Goal: Answer question/provide support

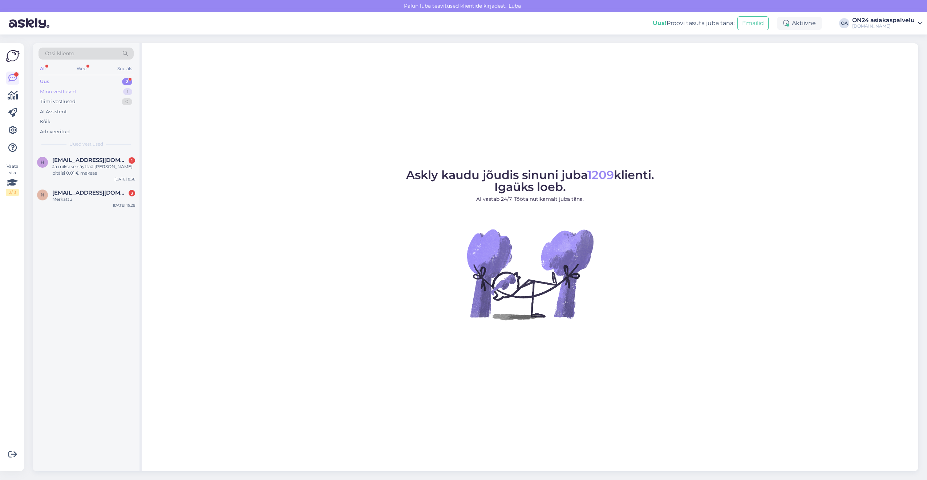
click at [86, 92] on div "Minu vestlused 1" at bounding box center [86, 92] width 95 height 10
click at [89, 153] on div "s [PERSON_NAME][EMAIL_ADDRESS][DOMAIN_NAME] Ok, kiitos [DATE] 7:52" at bounding box center [86, 165] width 107 height 26
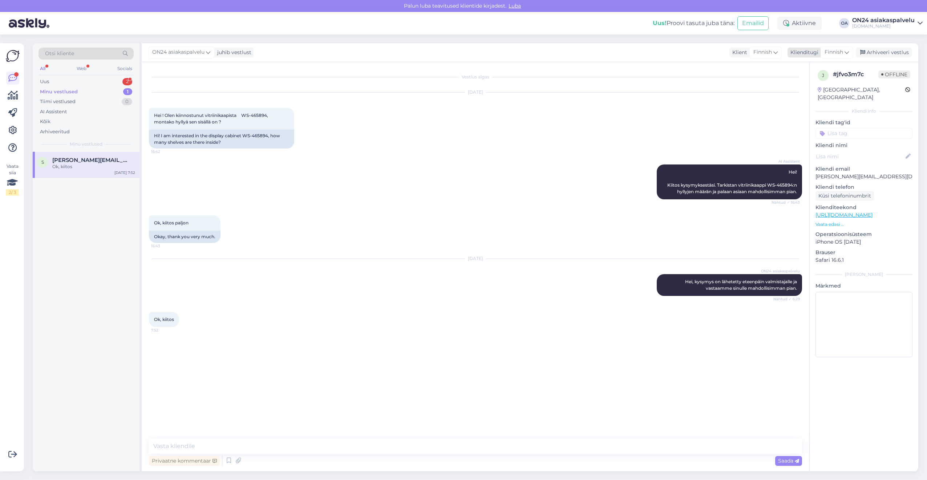
click at [830, 53] on span "Finnish" at bounding box center [834, 52] width 19 height 8
type input "est"
click at [803, 84] on link "Estonian" at bounding box center [820, 85] width 80 height 12
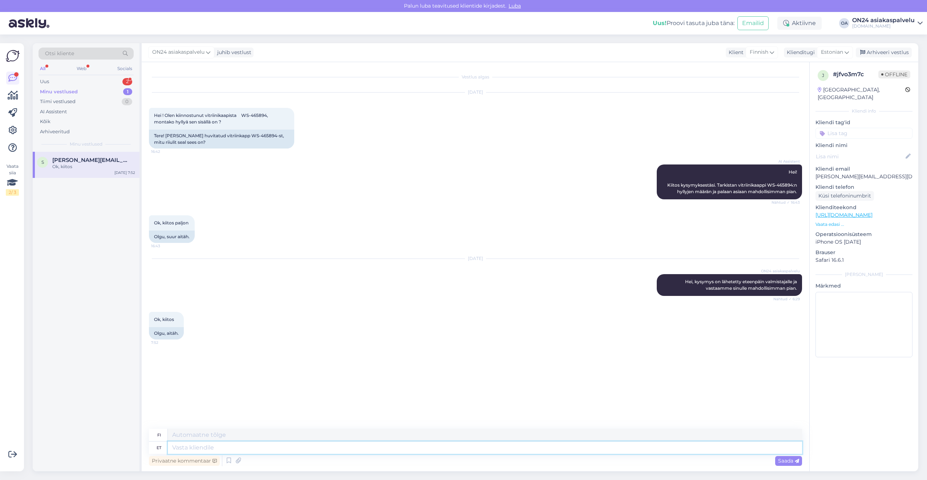
click at [232, 449] on textarea at bounding box center [485, 448] width 634 height 12
type textarea "Täname k"
type textarea "Kiitos"
type textarea "Täname kirja e"
type textarea "Kiitoskirje"
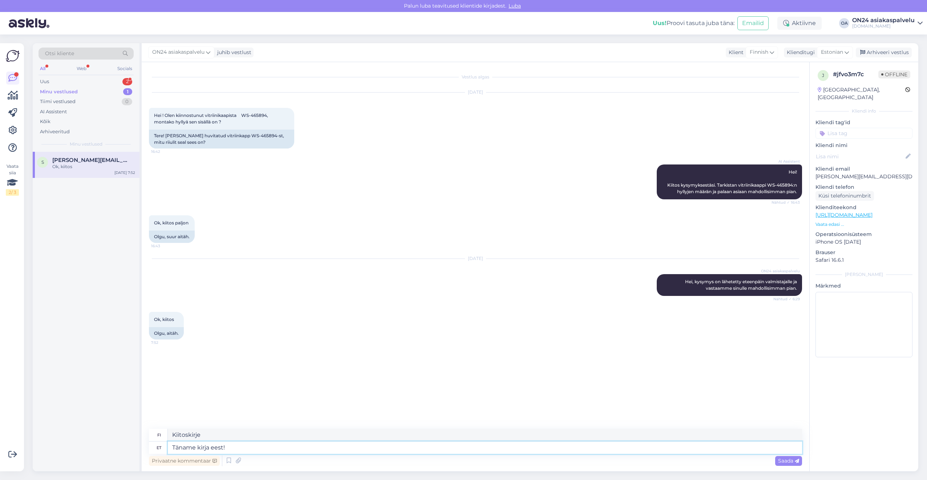
type textarea "Täname kirja eest!"
type textarea "Kiitos kirjeestä!"
type textarea "Täname kirja eest! Soodus"
type textarea "Kiitos kirjeestäsi!"
type textarea "Täname kirja eest! Sooduskood [PERSON_NAME]"
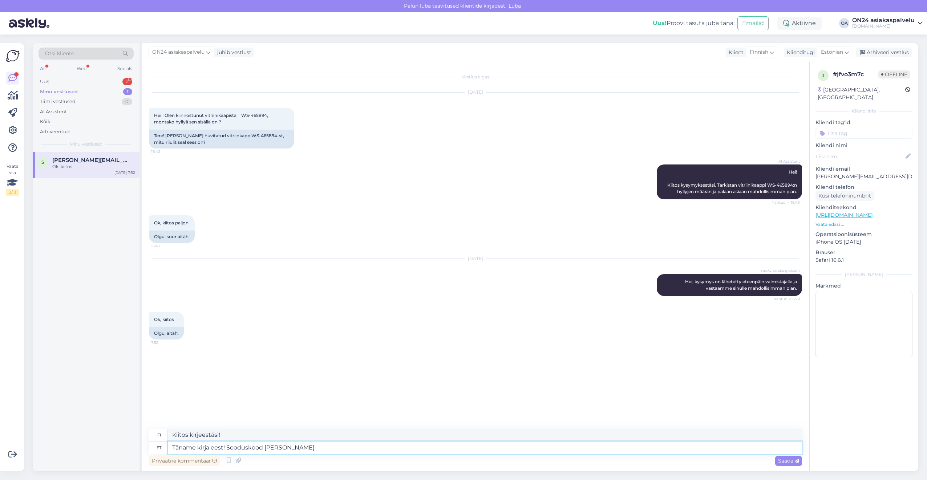
type textarea "Kiitos kirjeestäsi! Alennuskoodi"
type textarea "Täname kirja eest! Sooduskood annab t"
type textarea "Kiitos kirjeestäsi! Alennuskoodi antaa"
type textarea "Täname kirja eest! Sooduskood annab tavahinnast"
type textarea "Kiitos kirjeestäsi! Alennuskoodilla saat 10 % alennuksen normaalihinnasta."
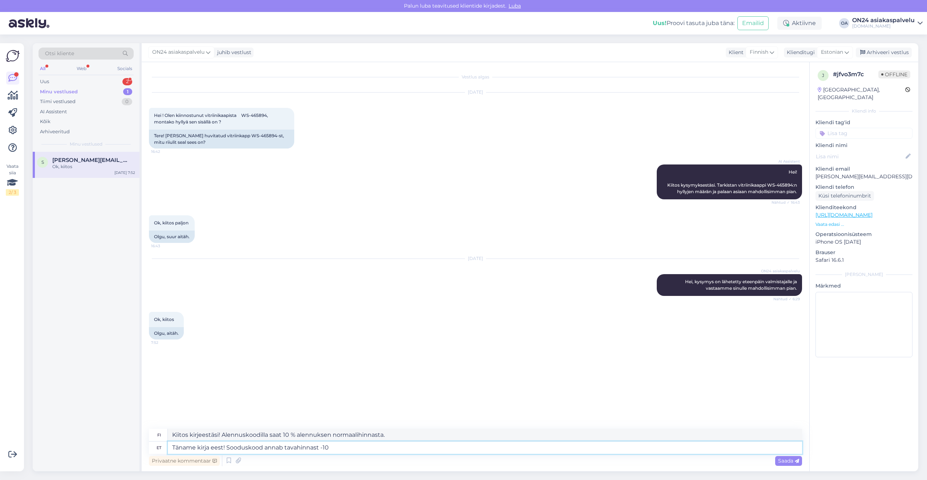
type textarea "Täname kirja eest! Sooduskood annab tavahinnast -10%"
type textarea "Kiitos kirjeestäsi! Alennuskoodilla saat -10% alennusta normaalihinnasta."
type textarea "Täname kirja eest! Sooduskood annab tavahinnast -10%. Antud toode on"
type textarea "Kiitos kirjeestäsi! Alennuskoodilla saat -10 % alennusta normaalihinnasta. Tämä…"
type textarea "Täname kirja eest! Sooduskood annab tavahinnast -10%. Antud toode on"
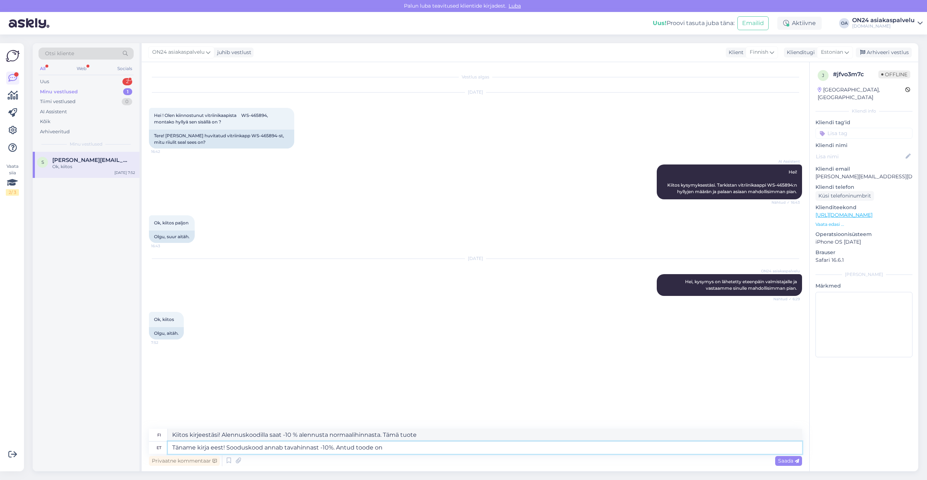
type textarea "Kiitos kirjeestäsi! Alennuskoodilla saat -10 % alennusta normaalihinnasta. Tämä…"
type textarea "Täname kirja eest! Sooduskood annab tavahinnast -10%. Antud toode on allahinnat…"
type textarea "Kiitos viestistäsi! Alennuskoodilla saat -10% alennusta normaalihinnasta. Tämä …"
type textarea "Täname kirja eest! Sooduskood annab tavahinnast -10%. Antud toode on allahinnat…"
type textarea "Kiitos kirjeestäsi! Alennuskoodilla saat -10 % alennusta normaalihinnasta. Tämä…"
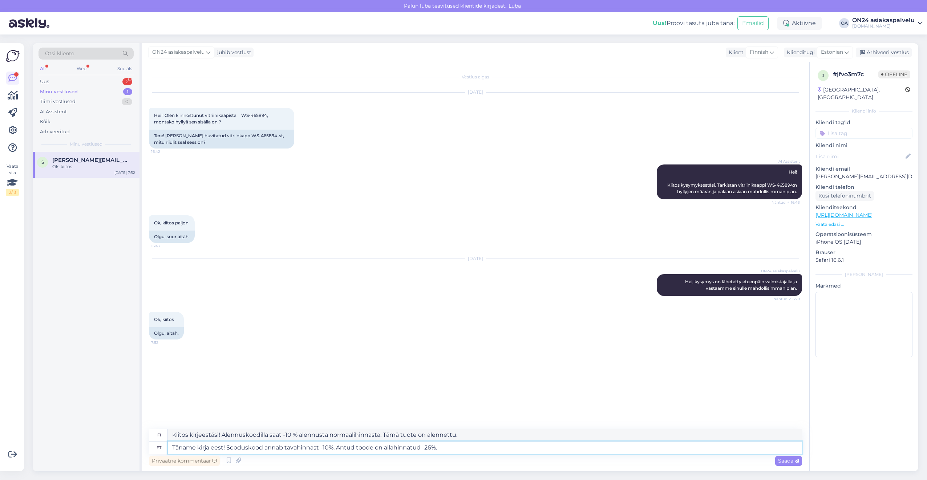
type textarea "Täname kirja eest! Sooduskood annab tavahinnast -10%. Antud toode on allahinnat…"
type textarea "Kiitos kirjeestäsi! Alennuskoodilla saat -10 % alennusta normaalihinnasta. Täst…"
drag, startPoint x: 510, startPoint y: 434, endPoint x: 154, endPoint y: 435, distance: 356.1
click at [154, 435] on div "fi Kiitos kirjeestäsi! Alennuskoodilla saat -10 % alennusta normaalihinnasta. T…" at bounding box center [475, 435] width 653 height 13
click at [458, 447] on textarea "Täname kirja eest! Sooduskood annab tavahinnast -10%. Antud toode on allahinnat…" at bounding box center [485, 448] width 634 height 12
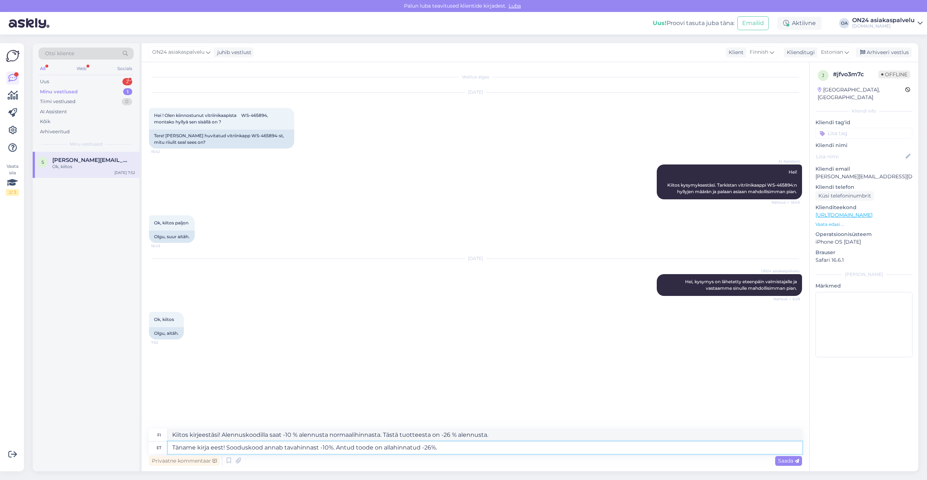
drag, startPoint x: 452, startPoint y: 448, endPoint x: 230, endPoint y: 449, distance: 222.0
click at [230, 449] on textarea "Täname kirja eest! Sooduskood annab tavahinnast -10%. Antud toode on allahinnat…" at bounding box center [485, 448] width 634 height 12
type textarea "Täname kirja eest!"
type textarea "Kiitos kirjeestä!"
type textarea "Täname kirja eest! Tellimus t"
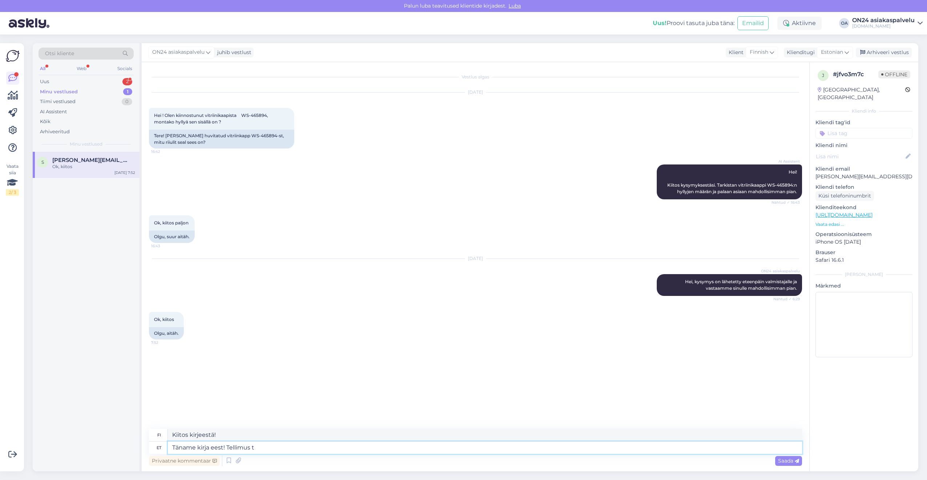
type textarea "Kiitos kirjeestäsi! Tilaa"
type textarea "Täname kirja eest! Tellimus tühistatud ja"
type textarea "Kiitos kirjeestäsi! Tilaus peruttu"
type textarea "Täname kirja eest! Tellimus tühistatud ja t"
type textarea "Kiitos kirjeestäsi! Tilaus on peruttu ja"
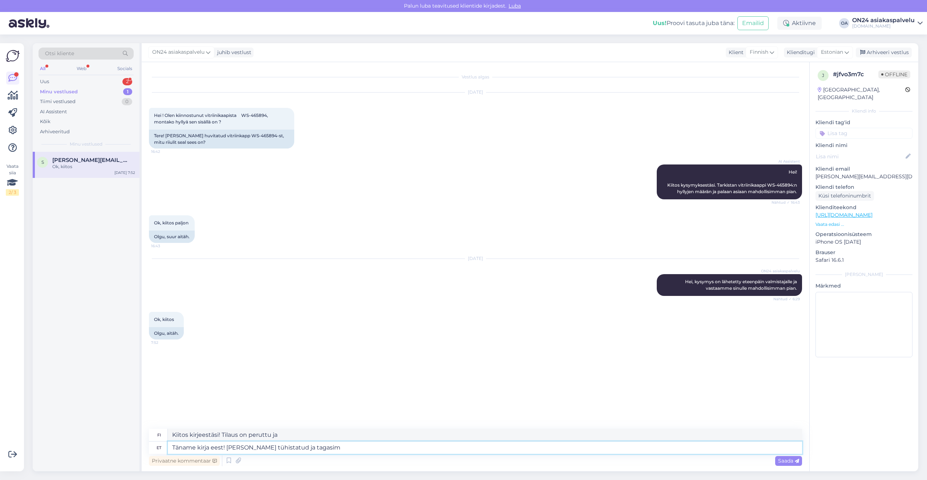
type textarea "Täname kirja eest! Tellimus tühistatud ja tagasima"
type textarea "Kiitos kirjeestäsi! Tilaus peruttu ja rahat hyvitetty"
type textarea "Täname kirja eest! [PERSON_NAME] tühistatud ja tagasimakse te"
type textarea "Kiitos kirjeestäsi! Tilaus peruttu ja hyvitys"
type textarea "Täname kirja eest! Tellimus tühistatud ja tagasimakse tehakse"
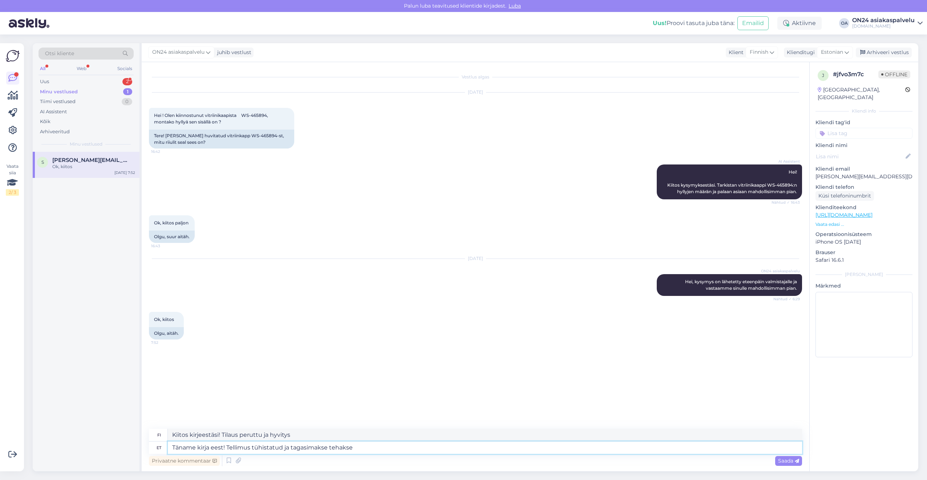
type textarea "Kiitos kirjeestäsi! Tilaus peruutettu ja hyvitys maksetaan."
type textarea "Täname kirja eest! Tellimus tühistatud ja tagasimakse tehakse 2. t"
type textarea "Kiitos kirjeestäsi! Tilaus on peruttu ja hyvitys suoritetaan 2. päivänä."
type textarea "Täname kirja eest! Tellimus tühistatud ja tagasimakse tehakse 2. tööpäeva jo"
type textarea "Kiitos kirjeestäsi! Tilaus on peruutettu ja hyvitys suoritetaan toisena arkipäi…"
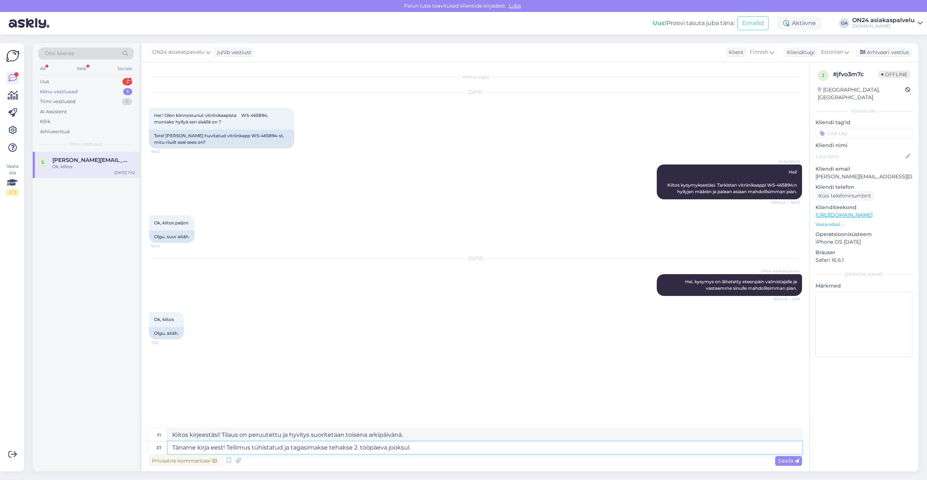
type textarea "Täname kirja eest! Tellimus tühistatud ja tagasimakse tehakse 2. tööpäeva jooks…"
type textarea "Kiitos kirjeestäsi! Tilaus on peruttu ja hyvitys suoritetaan kahden arkipäivän …"
click at [437, 430] on textarea "Kiitos kirjeestäsi! Tilaus on peruttu ja hyvitys suoritetaan kahden arkipäivän …" at bounding box center [485, 435] width 634 height 12
drag, startPoint x: 443, startPoint y: 431, endPoint x: 159, endPoint y: 429, distance: 283.4
click at [159, 429] on div "Vestlus algas [DATE] Hei ! [PERSON_NAME] kiinnostunut vitriinikaapista WS-46589…" at bounding box center [476, 266] width 668 height 409
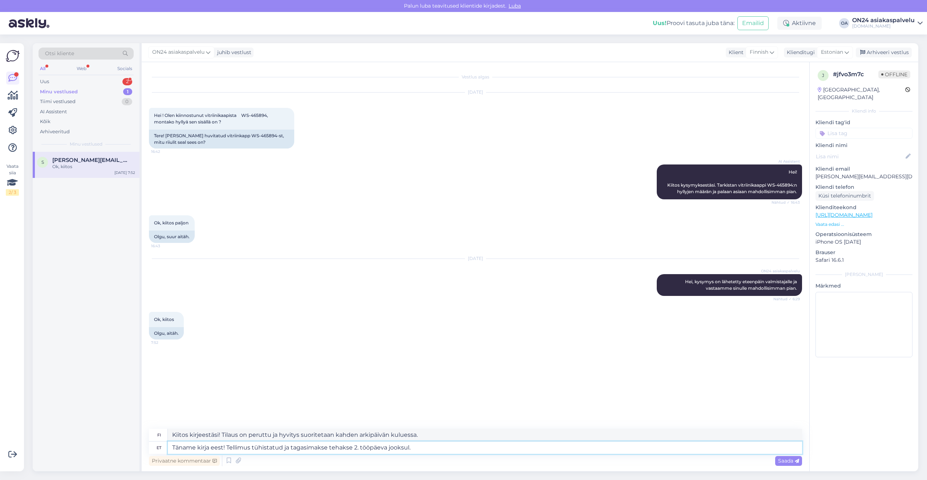
click at [427, 447] on textarea "Täname kirja eest! Tellimus tühistatud ja tagasimakse tehakse 2. tööpäeva jooks…" at bounding box center [485, 448] width 634 height 12
drag, startPoint x: 427, startPoint y: 447, endPoint x: 286, endPoint y: 452, distance: 141.1
click at [286, 452] on textarea "Täname kirja eest! Tellimus tühistatud ja tagasimakse tehakse 2. tööpäeva jooks…" at bounding box center [485, 448] width 634 height 12
type textarea "Täname kirja eest! Tellimus tühistatud"
type textarea "Kiitos kirjeestäsi! Tilaus peruttu"
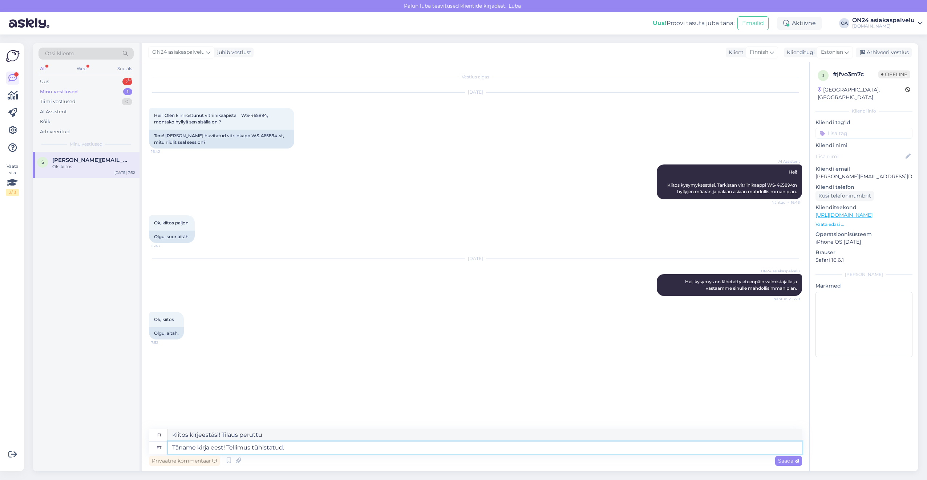
type textarea "Täname kirja eest! Tellimus tühistatud. S"
type textarea "Kiitos kirjeestäsi! Tilaus peruttu."
type textarea "Täname kirja eest! Tellimus tühistatud. See to"
type textarea "Kiitos kirjeestäsi! Tilaus on peruttu. Tämä"
type textarea "Täname kirja eest! Tellimus tühistatud. See toode eem"
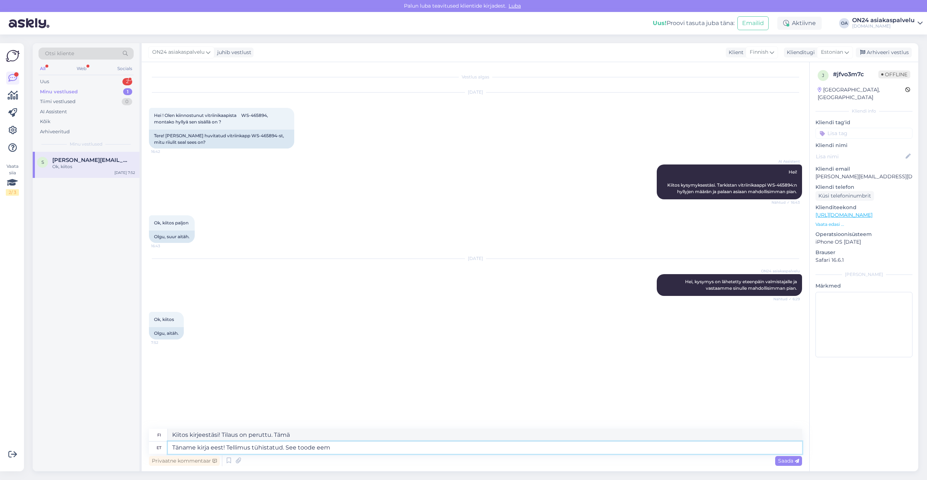
type textarea "Kiitos kirjeestäsi! Tilaus peruttu. Tämä tuote"
type textarea "Täname kirja eest! Tellimus tühistatud. See toode eemaldatakse m"
type textarea "Kiitos viestistäsi! Tilaus peruttu. Tämä tuote poistetaan."
type textarea "Täname kirja eest! Tellimus tühistatud. See toode eemaldatakse müügist, s"
type textarea "Kiitos kirjeestäsi! Tilaus peruttu. Tämä tuote poistetaan myynnistä."
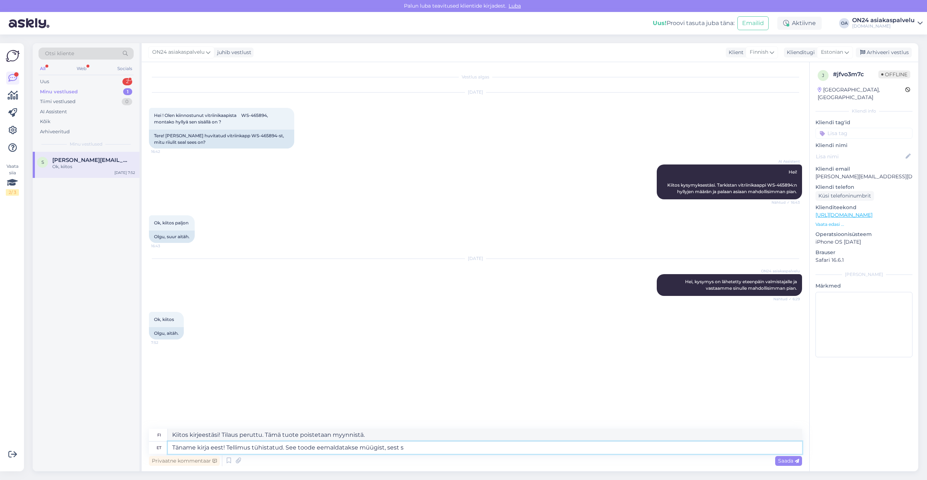
type textarea "Täname kirja eest! Tellimus tühistatud. See toode eemaldatakse müügist, sest se"
type textarea "Kiitos viestistäsi! Tilaus peruttu. Tämä tuote poistetaan myynnistä, [PERSON_NA…"
type textarea "Täname kirja eest! Tellimus tühistatud. See toode eemaldatakse müügist, sest se…"
type textarea "Kiitos kirjeestäsi! Tilaus peruttu. Tämä tuote poistetaan myynnistä, [PERSON_NA…"
type textarea "Täname kirja eest! Tellimus tühistatud. See toode eemaldatakse müügist, sest se…"
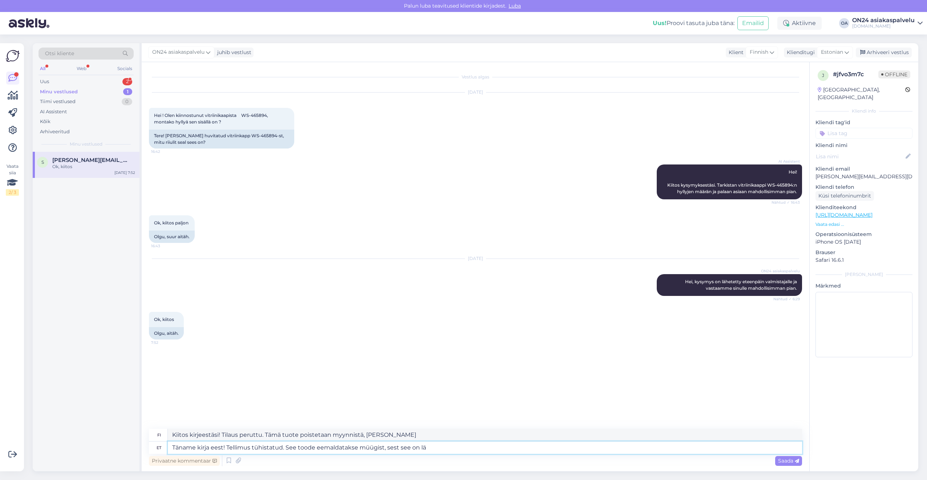
type textarea "Kiitos kirjeestäsi! Tilaus peruttu. Tämä tuote poistetaan myynnistä, [PERSON_NA…"
type textarea "Täname kirja eest! Tellimus tühistatud. See toode eemaldatakse müügist, sest se…"
type textarea "Kiitos kirjeestäsi! Tilaus on peruttu. Tämä tuote poistetaan myynnistä, [PERSON…"
type textarea "Täname kirja eest! Tellimus tühistatud. See toode eemaldatakse müügist, sest se…"
type textarea "Kiitos viestistäsi! Tilaus peruttu. Tämä tuote poistetaan myynnistä, [PERSON_NA…"
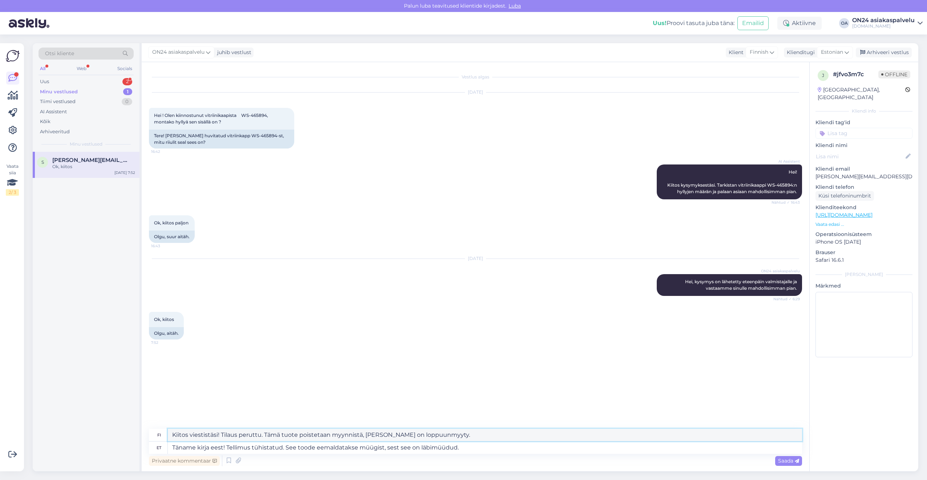
click at [455, 437] on textarea "Kiitos viestistäsi! Tilaus peruttu. Tämä tuote poistetaan myynnistä, [PERSON_NA…" at bounding box center [485, 435] width 634 height 12
drag, startPoint x: 458, startPoint y: 435, endPoint x: 161, endPoint y: 436, distance: 297.2
click at [161, 436] on div "fi Kiitos viestistäsi! Tilaus peruttu. Tämä tuote poistetaan myynnistä, [PERSON…" at bounding box center [475, 435] width 653 height 13
click at [470, 453] on textarea "Täname kirja eest! Tellimus tühistatud. See toode eemaldatakse müügist, sest se…" at bounding box center [485, 448] width 634 height 12
drag, startPoint x: 479, startPoint y: 448, endPoint x: 227, endPoint y: 444, distance: 252.2
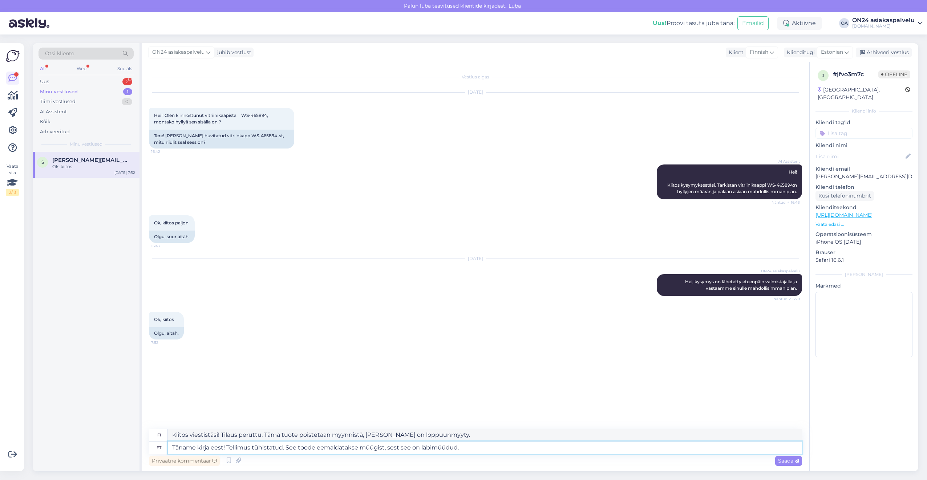
click at [227, 444] on textarea "Täname kirja eest! Tellimus tühistatud. See toode eemaldatakse müügist, sest se…" at bounding box center [485, 448] width 634 height 12
type textarea "Täname kirja eest! Antud t"
type textarea "Kiitos kirjeestäsi! [GEOGRAPHIC_DATA]"
type textarea "Täname kirja eest! Antud toode"
type textarea "Kiitos kirjeestäsi! Tämä tuote"
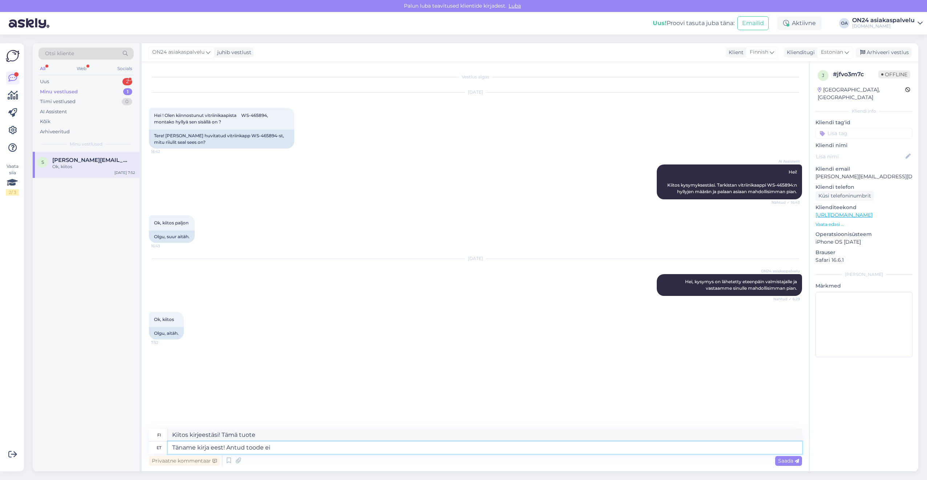
type textarea "Täname kirja eest! Antud toode ei o"
type textarea "Kiitos kirjeestäsi! Tätä tuotetta ei ole"
type textarea "Täname kirja eest! Antud toode ei ole ena"
type textarea "Kiitos kirjeestäsi! Tätä tuotetta ei ole enää saatavilla."
click at [329, 431] on textarea "Kiitos kirjeestäsi! Tätä tuotetta ei ole enää saatavilla." at bounding box center [485, 435] width 634 height 12
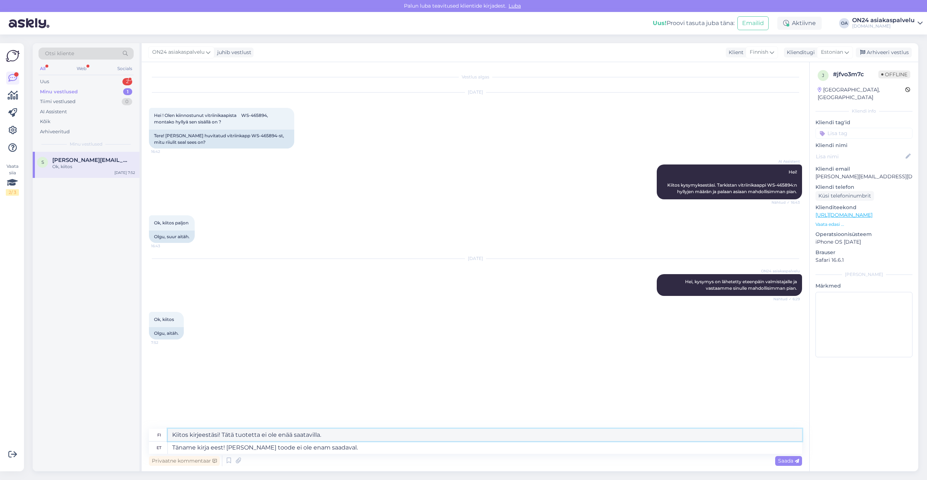
drag, startPoint x: 335, startPoint y: 435, endPoint x: 159, endPoint y: 437, distance: 176.2
click at [159, 437] on div "fi Kiitos kirjeestäsi! Tätä tuotetta ei ole enää saatavilla." at bounding box center [475, 435] width 653 height 13
click at [346, 452] on textarea "Täname kirja eest! [PERSON_NAME] toode ei ole enam saadaval." at bounding box center [485, 448] width 634 height 12
drag, startPoint x: 348, startPoint y: 450, endPoint x: 228, endPoint y: 450, distance: 120.3
click at [228, 450] on textarea "Täname kirja eest! [PERSON_NAME] toode ei ole enam saadaval." at bounding box center [485, 448] width 634 height 12
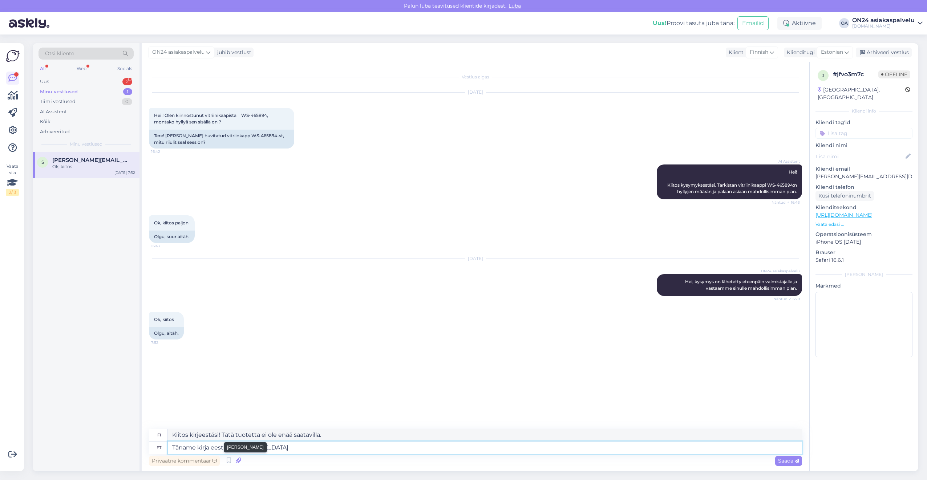
type textarea "Täname kirja eest! [GEOGRAPHIC_DATA]"
type textarea "Kiitos kirjeestäsi! Käyttäjä"
type textarea "Täname kirja eest! Kasutaja kustutatud."
type textarea "Kiitos kirjeestäsi! Käyttäjä poistettu."
drag, startPoint x: 285, startPoint y: 432, endPoint x: 157, endPoint y: 433, distance: 128.3
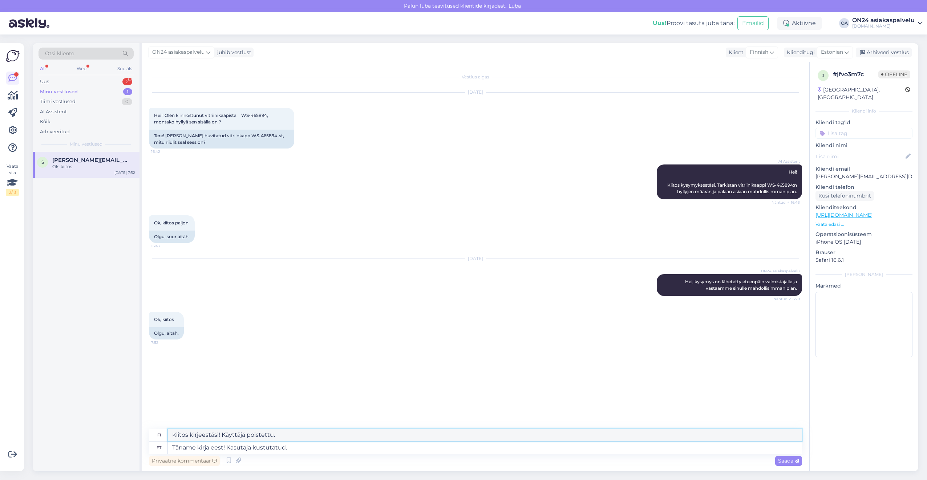
click at [157, 433] on div "fi Kiitos kirjeestäsi! Käyttäjä poistettu." at bounding box center [475, 435] width 653 height 13
click at [307, 445] on textarea "Täname kirja eest! Kasutaja kustutatud." at bounding box center [485, 448] width 634 height 12
drag, startPoint x: 304, startPoint y: 448, endPoint x: 227, endPoint y: 445, distance: 77.8
click at [227, 445] on textarea "Täname kirja eest! Kasutaja kustutatud." at bounding box center [485, 448] width 634 height 12
type textarea "Täname kirja eest! Pa"
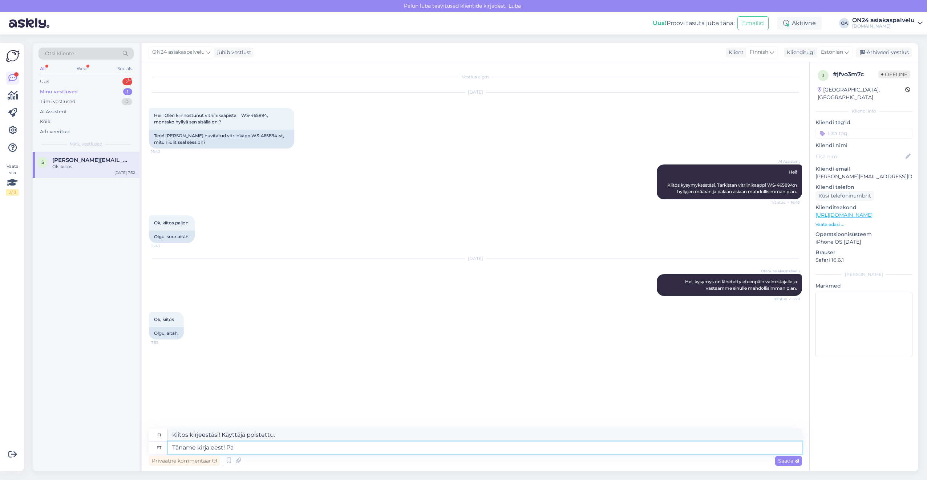
type textarea "Kiitos kirjeestä! Papa"
type textarea "Täname kirja eest!"
type textarea "Kiitos kirjeestä!"
type textarea "Täname kirja eest! Kahjuks s"
type textarea "Kiitos kirjeestäsi! Valitettavasti"
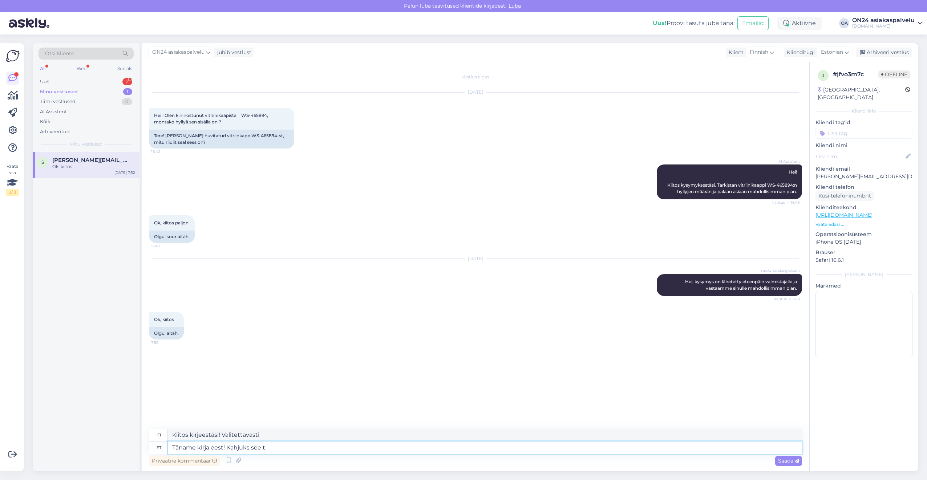
type textarea "Täname kirja eest! Kahjuks see to"
type textarea "Kiitos kirjeestäsi! Valitettavasti tämä"
type textarea "Täname kirja eest! Kahjuks see toode e"
type textarea "Kiitos kirjeestäsi! Valitettavasti tämä tuote"
type textarea "Täname kirja eest! Kahjuks see toode ei o"
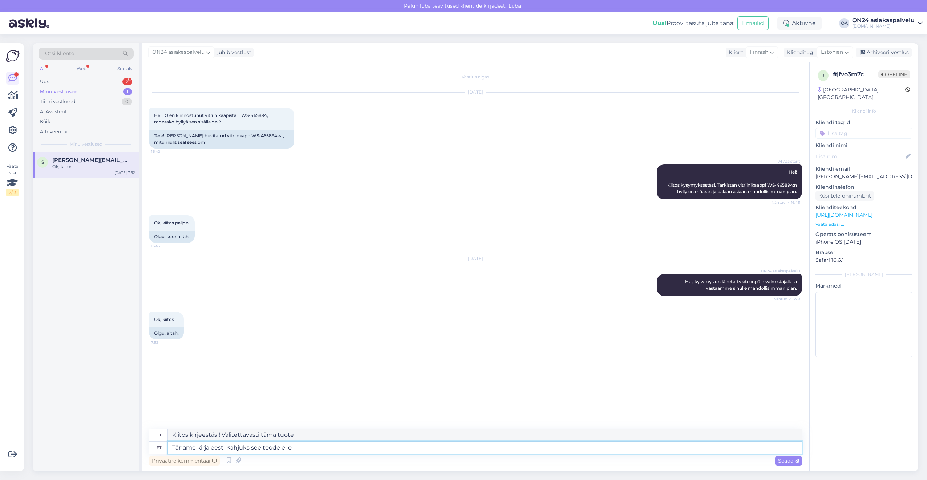
type textarea "Kiitos kirjeestäsi! Valitettavasti tätä tuotetta ei ole"
type textarea "Täname kirja eest! Kahjuks see toode ei ole enam saa"
type textarea "Kiitos kirjeestäsi! Valitettavasti tätä tuotetta ei ole enää saatavilla."
type textarea "Täname kirja eest! Kahjuks see toode ei ole enam saadaval."
click at [247, 434] on textarea "Kiitos kirjeestäsi! Valitettavasti tätä tuotetta ei ole enää saatavilla." at bounding box center [485, 435] width 634 height 12
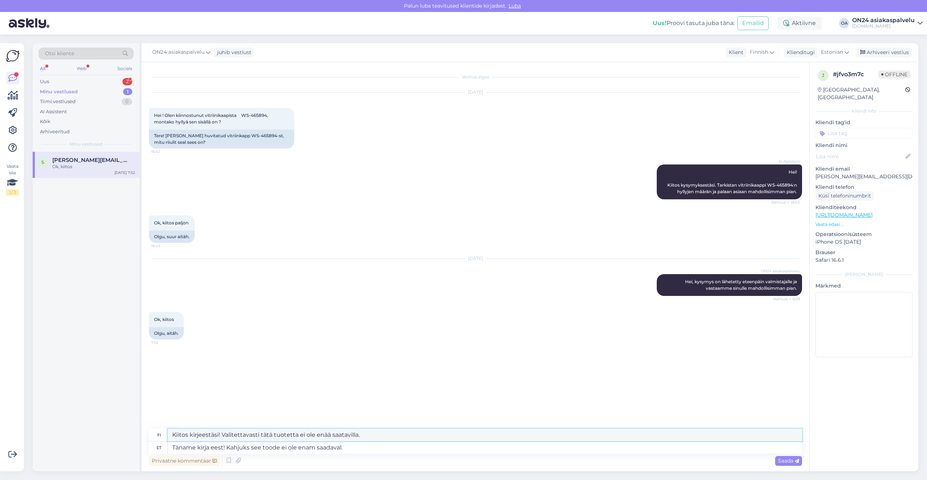
click at [247, 434] on textarea "Kiitos kirjeestäsi! Valitettavasti tätä tuotetta ei ole enää saatavilla." at bounding box center [485, 435] width 634 height 12
click at [354, 447] on textarea "Täname kirja eest! Kahjuks see toode ei ole enam saadaval." at bounding box center [485, 448] width 634 height 12
drag, startPoint x: 363, startPoint y: 447, endPoint x: 152, endPoint y: 437, distance: 211.3
click at [152, 437] on div "fi Kiitos kirjeestäsi! Valitettavasti tätä tuotetta ei ole enää saatavilla. et …" at bounding box center [475, 441] width 653 height 25
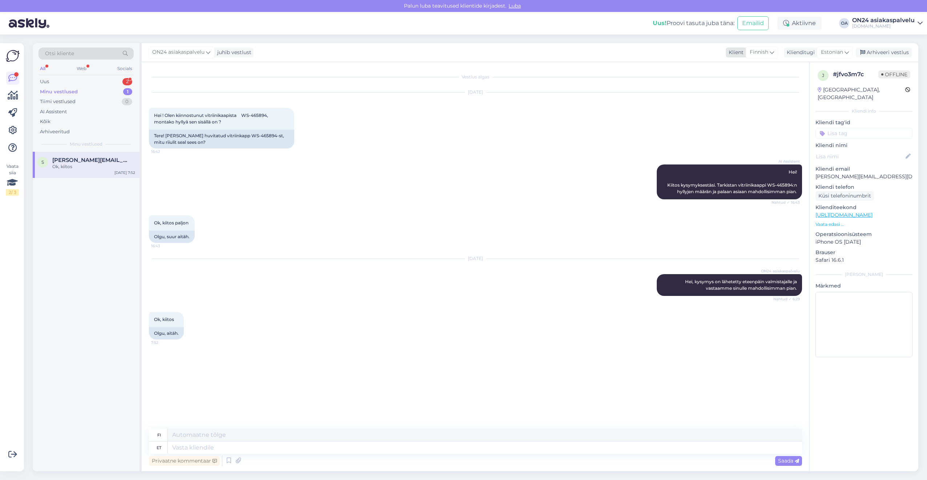
click at [768, 52] on span "Finnish" at bounding box center [759, 52] width 19 height 8
type input "est"
click at [754, 88] on link "Estonian" at bounding box center [752, 85] width 80 height 12
click at [828, 52] on span "Estonian" at bounding box center [832, 52] width 22 height 8
drag, startPoint x: 805, startPoint y: 68, endPoint x: 782, endPoint y: 67, distance: 22.5
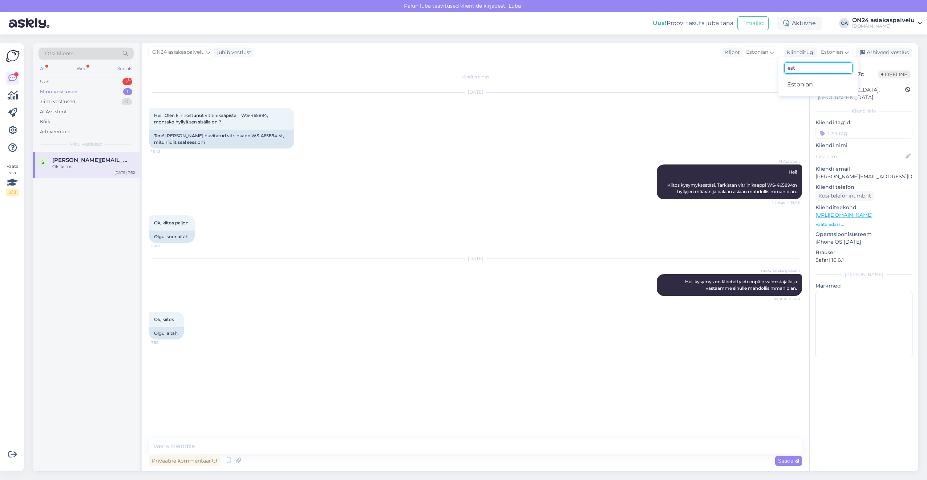
click at [782, 67] on div "est Estonian" at bounding box center [819, 76] width 80 height 39
type input "fin"
click at [813, 80] on link "Finnish" at bounding box center [819, 85] width 80 height 12
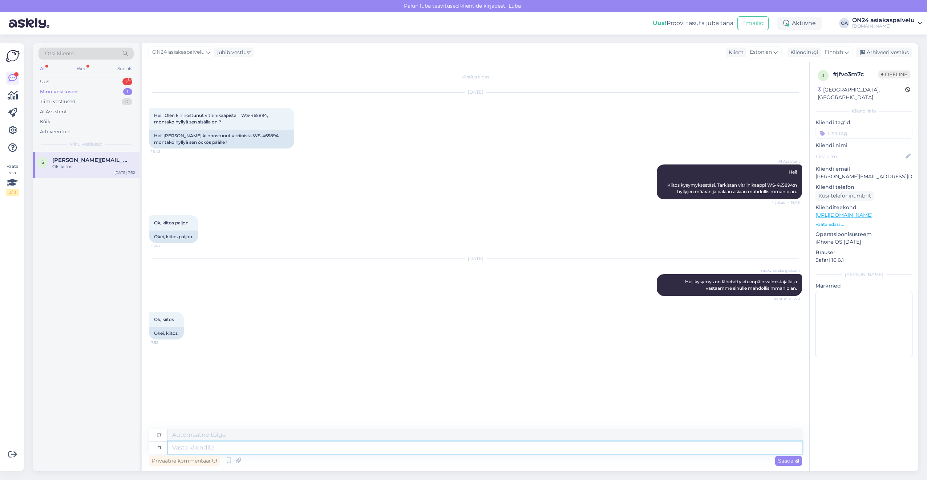
click at [205, 447] on textarea at bounding box center [485, 448] width 634 height 12
paste textarea "Meillä on [PERSON_NAME] Oli laitettu autotalliin, ja nyt tas tulisi käyttöön. […"
type textarea "Meillä on [PERSON_NAME] Oli laitettu autotalliin, ja nyt tas tulisi käyttöön. […"
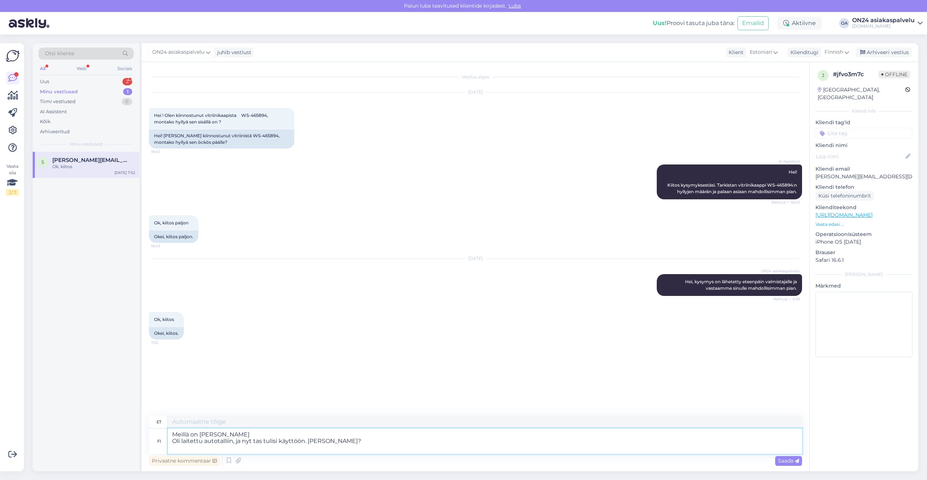
type textarea "Meil on see voodi See pandi garaaži ja nüüd hakatakse seda kasutama. Kas ma saa…"
drag, startPoint x: 379, startPoint y: 444, endPoint x: 144, endPoint y: 422, distance: 235.7
click at [144, 422] on div "Vestlus algas [DATE] Hei ! [PERSON_NAME] kiinnostunut vitriinikaapista WS-46589…" at bounding box center [476, 266] width 668 height 409
click at [765, 50] on span "Estonian" at bounding box center [761, 52] width 22 height 8
drag, startPoint x: 748, startPoint y: 66, endPoint x: 685, endPoint y: 65, distance: 63.6
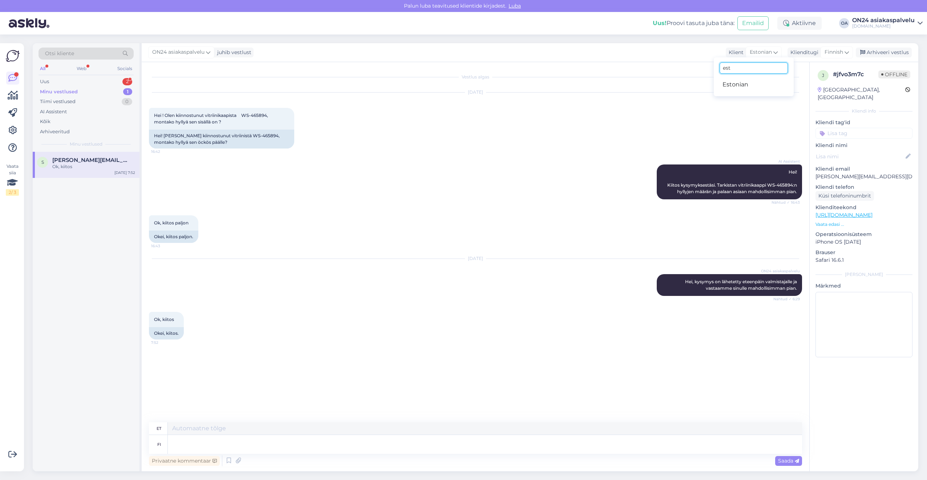
click at [685, 65] on div "ON24 asiakaspalvelu juhib vestlust Klient Estonian est Estonian Klienditugi Fin…" at bounding box center [530, 257] width 777 height 428
click at [773, 52] on div "Estonian" at bounding box center [764, 53] width 36 height 12
type input "fin"
click at [740, 86] on link "Finnish" at bounding box center [754, 85] width 80 height 12
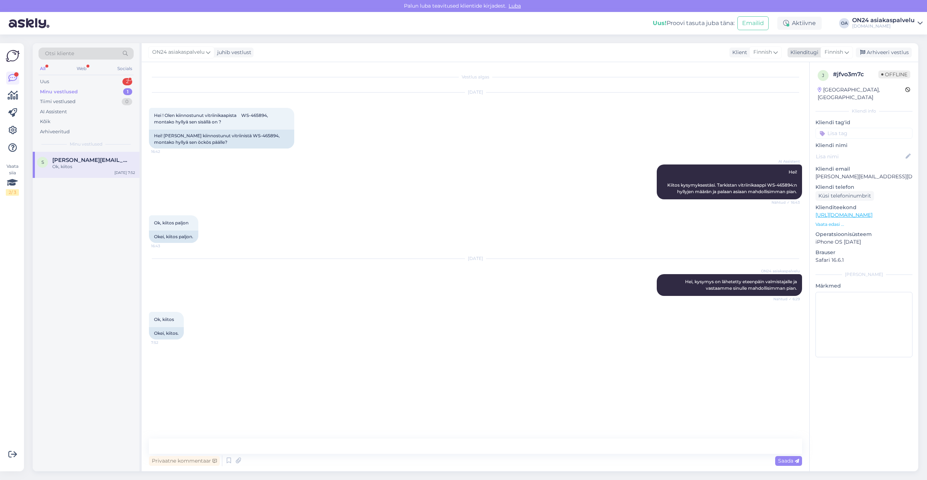
click at [835, 49] on span "Finnish" at bounding box center [834, 52] width 19 height 8
drag, startPoint x: 811, startPoint y: 67, endPoint x: 772, endPoint y: 69, distance: 38.9
click at [772, 69] on div "ON24 asiakaspalvelu juhib vestlust Klient Finnish fin Finnish Klienditugi Finni…" at bounding box center [530, 257] width 777 height 428
click at [834, 49] on span "Finnish" at bounding box center [834, 52] width 19 height 8
click at [820, 66] on input "fin" at bounding box center [820, 67] width 68 height 11
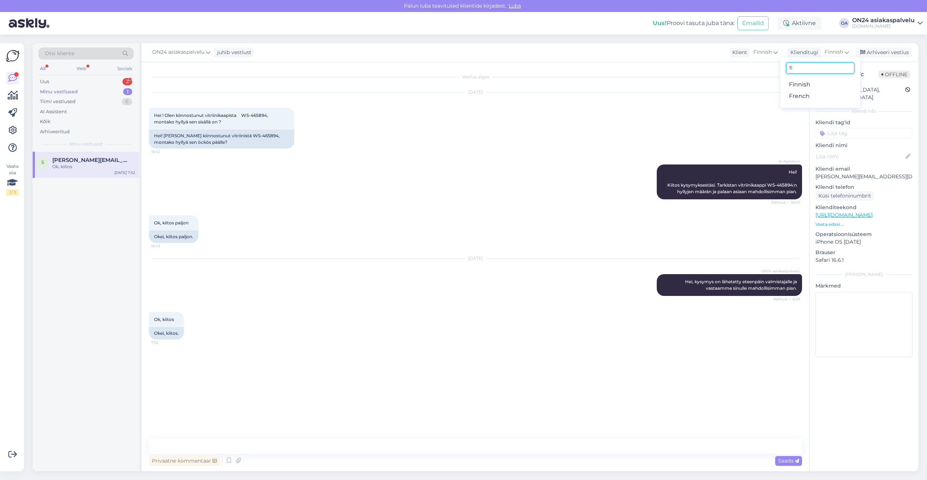
type input "f"
type input "est"
click at [817, 80] on link "Estonian" at bounding box center [820, 85] width 80 height 12
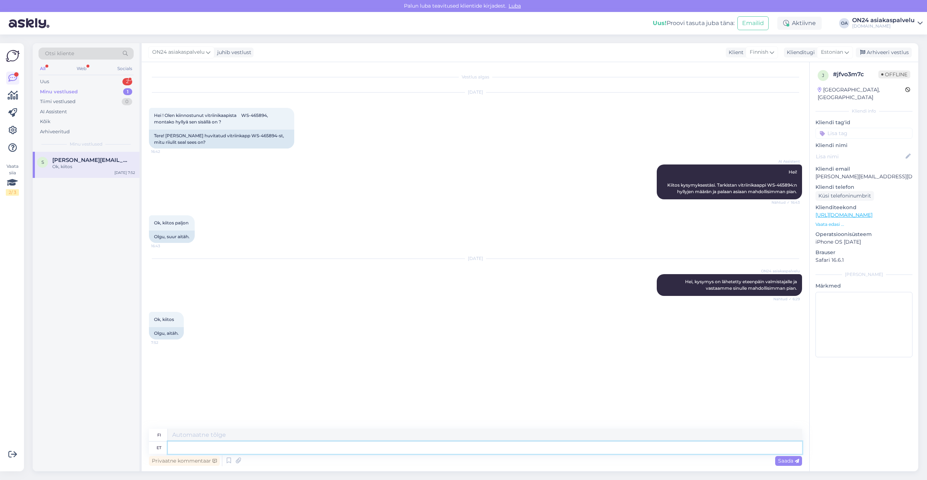
click at [177, 449] on textarea at bounding box center [485, 448] width 634 height 12
type textarea "Tere"
type textarea "Hei"
type textarea "Tere1"
type textarea "Hei1"
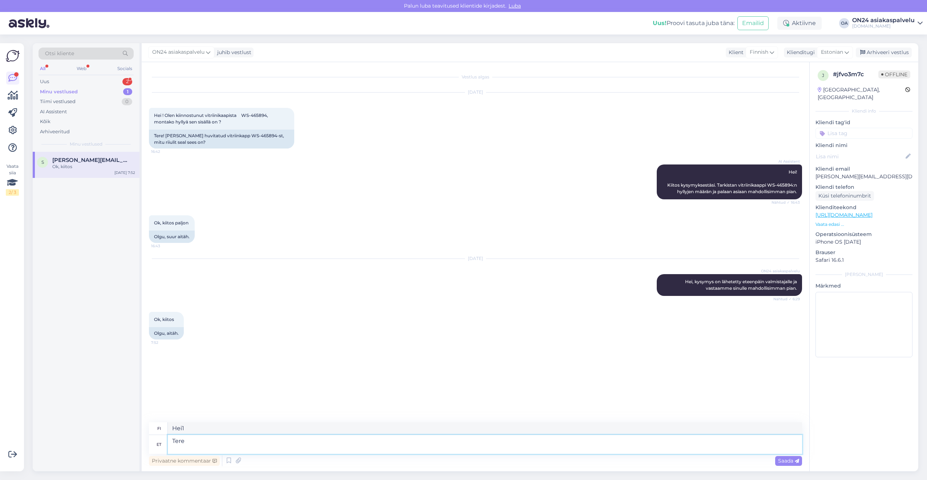
type textarea "Tere!"
type textarea "Hei"
type textarea "Tere!"
type textarea "Hei!"
type textarea "Tere! Teie"
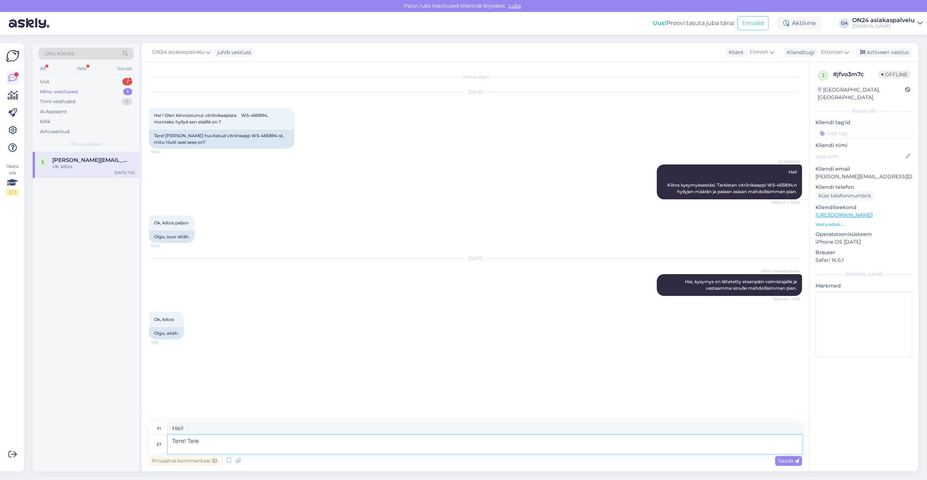
type textarea "Hei! Sinä"
type textarea "Tere! Teie telli"
type textarea "Hei! Tilauksesi"
type textarea "Tere! Teie tellimuses olev e-maili aadress e"
type textarea "Hei! Tilauksessasi oleva sähköpostiosoite"
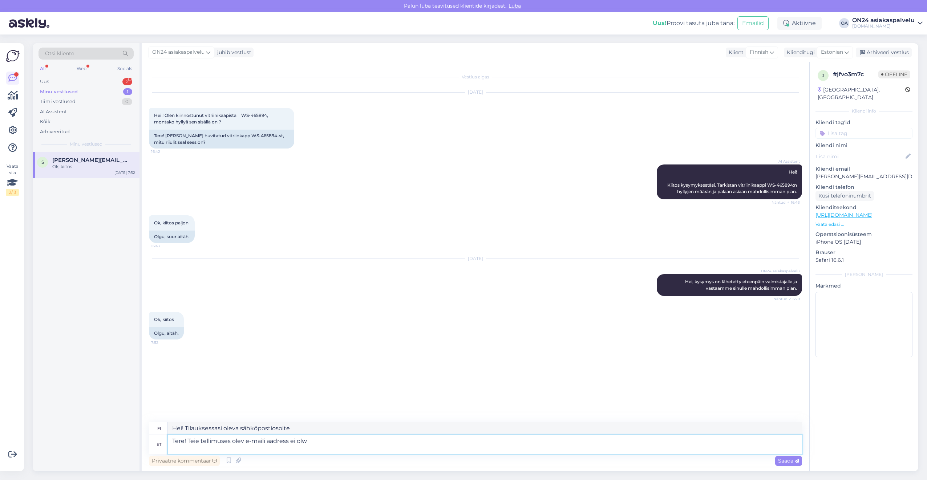
type textarea "Tere! Teie tellimuses olev e-maili aadress ei olwe"
type textarea "Hei! Tilauksessasi oleva sähköpostiosoite ei ole kelvollinen."
click at [232, 442] on textarea "Tere! Teie tellimuses olev e-maili aadress ei ole kehtiv." at bounding box center [485, 444] width 634 height 19
paste textarea "1217887"
type textarea "Tere! Teie tellimuses 1217887 olev e-maili aadress ei ole kehtiv."
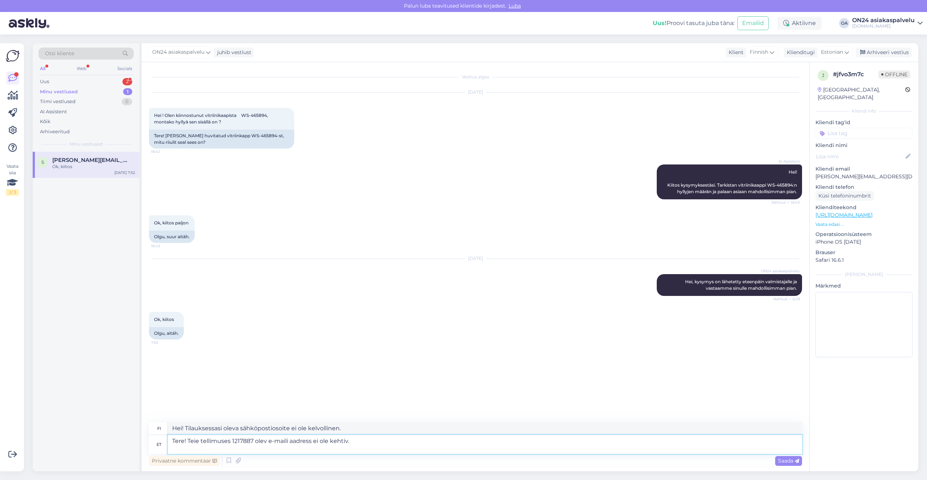
type textarea "Hei! Tilauksessasi oleva sähköpostiosoite 1217887 ei ole kelvollinen."
click at [370, 444] on textarea "Tere! Teie tellimuses 1217887 olev e-maili aadress ei ole kehtiv." at bounding box center [485, 444] width 634 height 19
type textarea "Tere! Teie tellimuses 1217887 olev e-maili aadress ei ole kehtiv. [PERSON_NAME]…"
type textarea "Hei! Tilauksessasi oleva sähköpostiosoite 1217887 ei ole kelvollinen. [PERSON_N…"
type textarea "Tere! Teie tellimuses 1217887 olev e-maili aadress ei ole kehtiv. [PERSON_NAME]…"
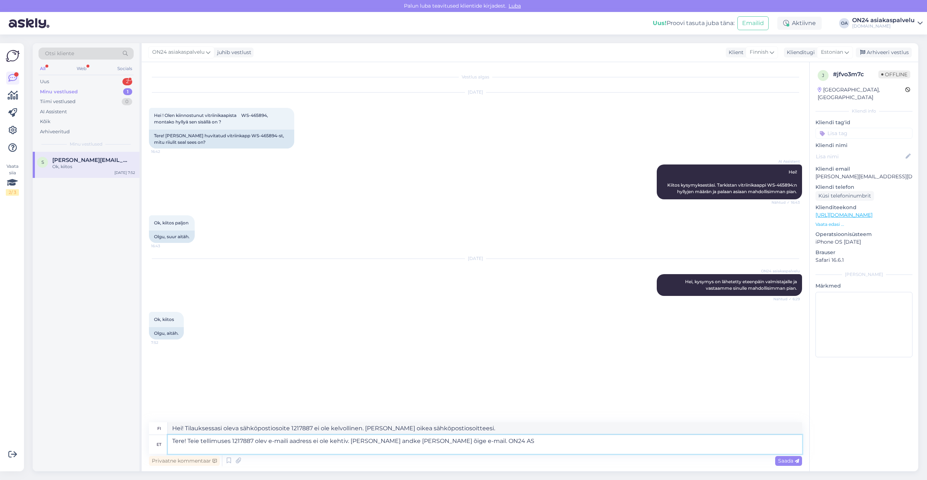
type textarea "Hei! Tilauksessasi oleva sähköpostiosoite 1217887 ei ole kelvollinen. [PERSON_N…"
type textarea "Tere! Teie tellimuses 1217887 olev e-maili aadress ei ole kehtiv. [PERSON_NAME]…"
drag, startPoint x: 494, startPoint y: 427, endPoint x: 169, endPoint y: 428, distance: 325.2
click at [169, 428] on textarea "Hei! Tilauksessasi oleva sähköpostiosoite 1217887 ei ole kelvollinen. [PERSON_N…" at bounding box center [485, 429] width 634 height 12
